Goal: Entertainment & Leisure: Consume media (video, audio)

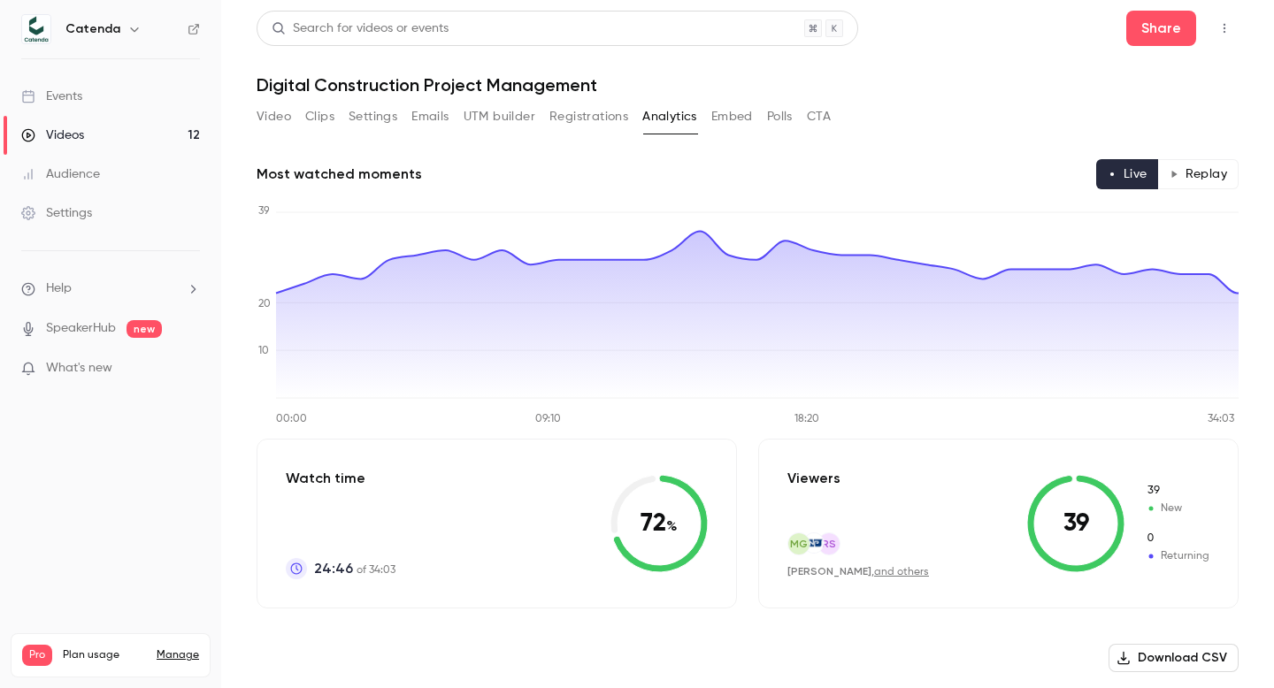
click at [267, 106] on button "Video" at bounding box center [274, 117] width 35 height 28
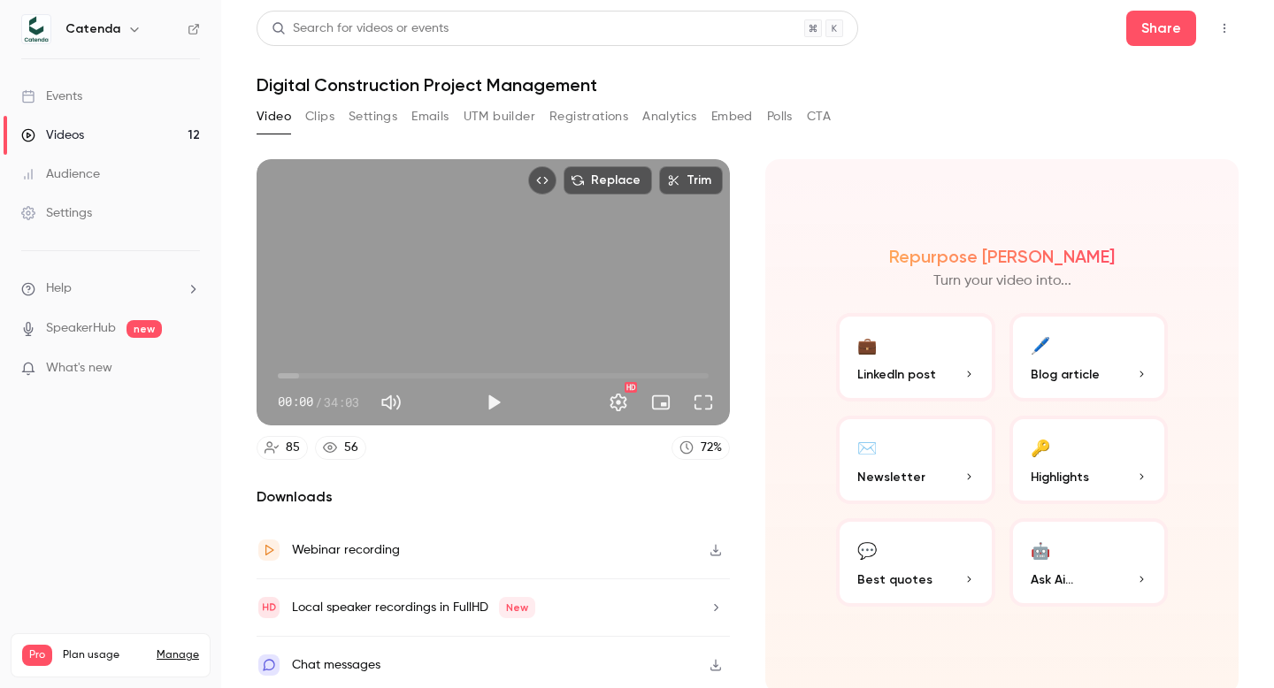
click at [332, 110] on button "Clips" at bounding box center [319, 117] width 29 height 28
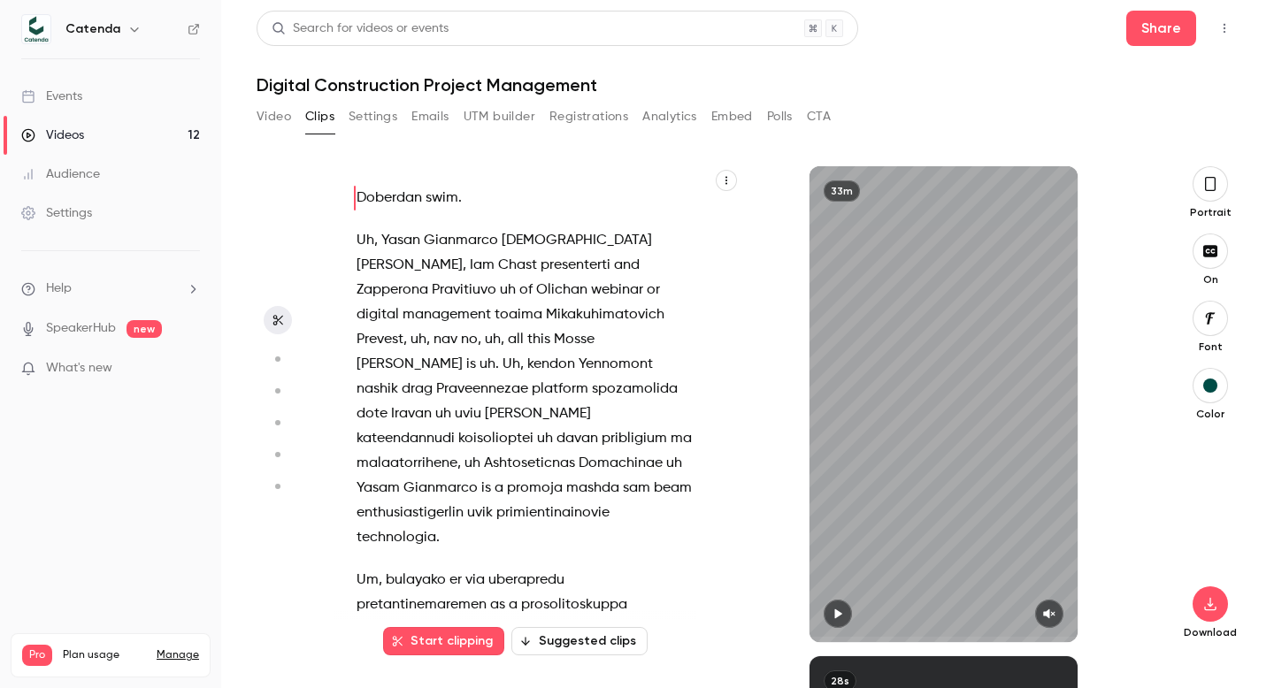
click at [280, 112] on button "Video" at bounding box center [274, 117] width 35 height 28
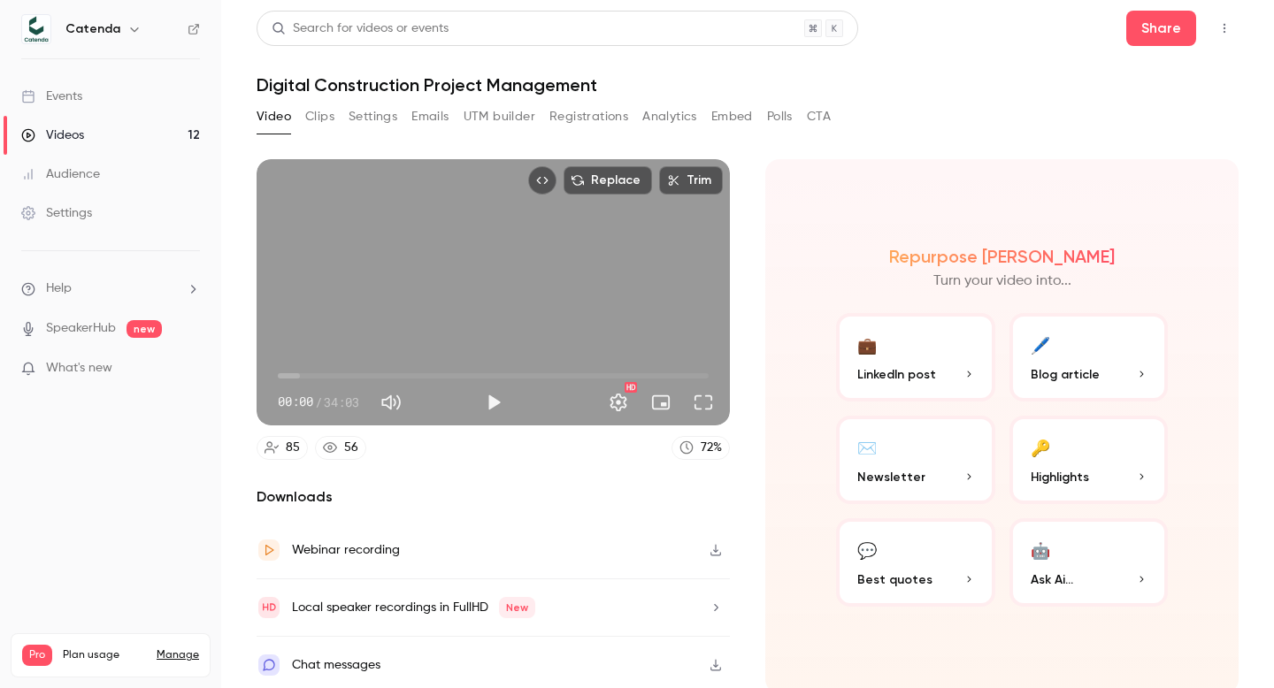
click at [453, 280] on div "Replace Trim 00:00 00:00 / 34:03 HD" at bounding box center [493, 292] width 473 height 266
click at [580, 311] on div "Replace Trim 00:01 00:01 / 34:03 HD" at bounding box center [493, 292] width 473 height 266
type input "***"
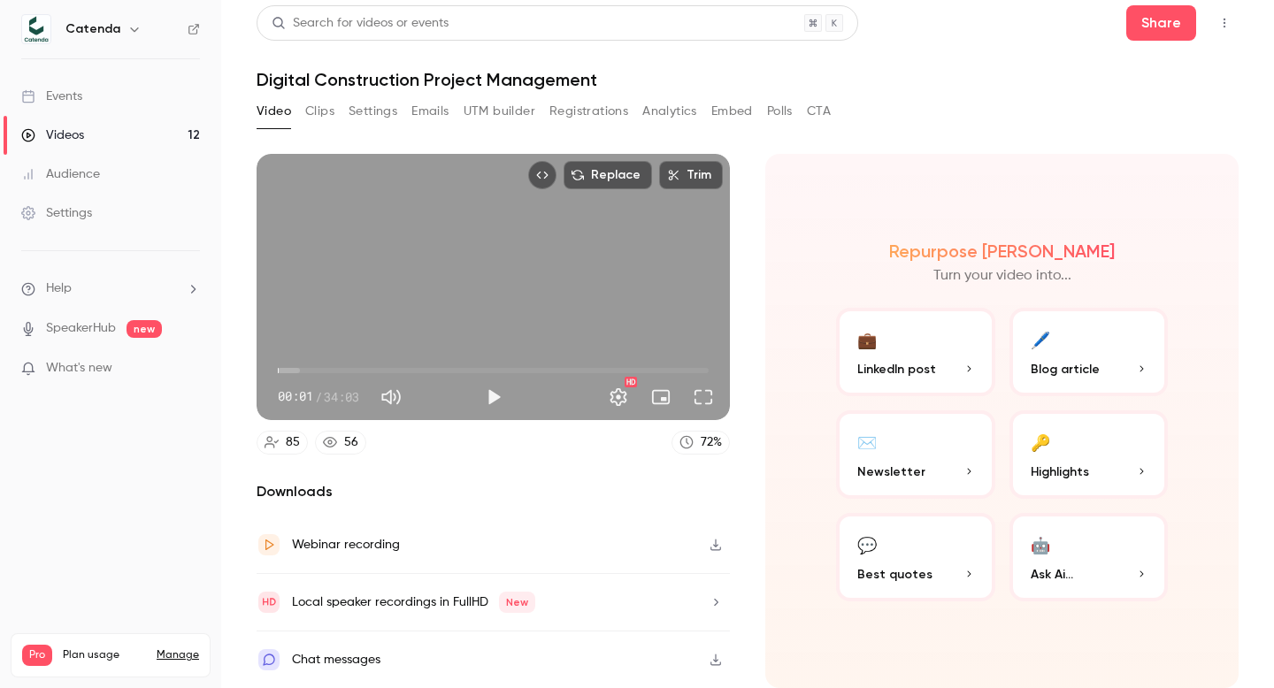
click at [721, 541] on icon "button" at bounding box center [716, 545] width 14 height 12
click at [722, 601] on icon "button" at bounding box center [716, 602] width 14 height 12
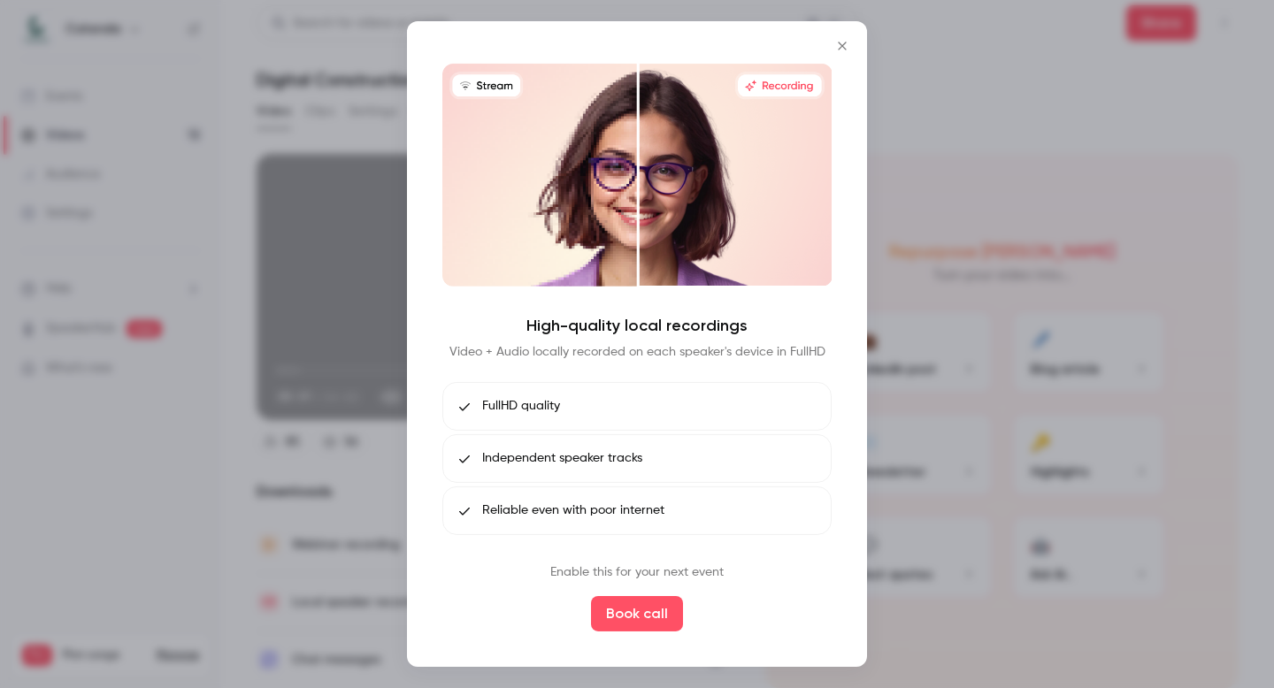
click at [836, 49] on icon "Close" at bounding box center [842, 46] width 21 height 14
